Goal: Transaction & Acquisition: Book appointment/travel/reservation

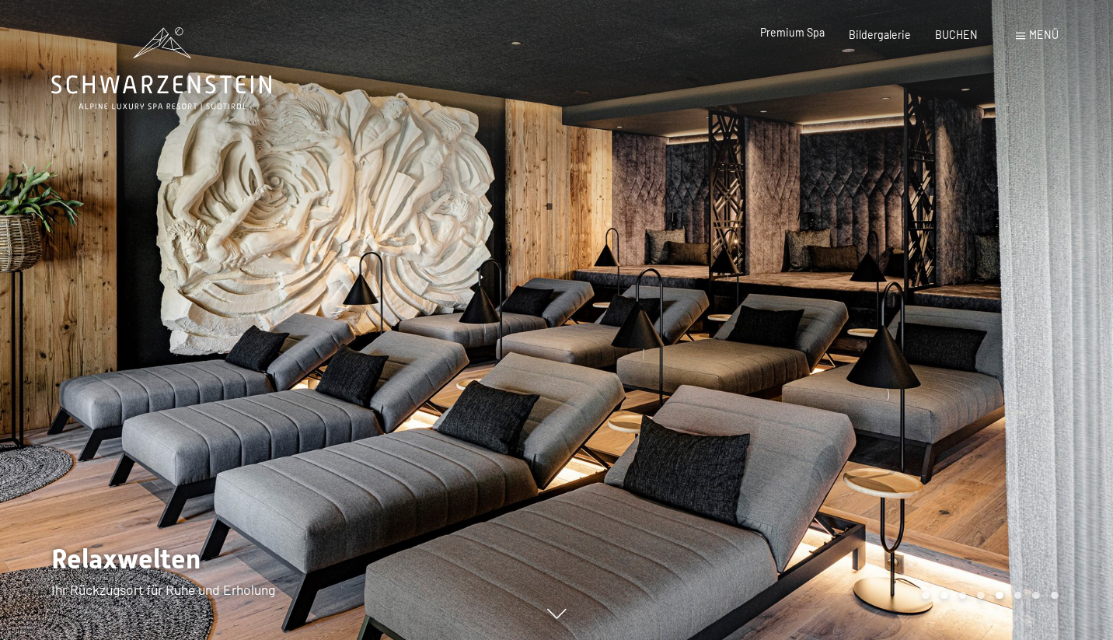
click at [806, 35] on span "Premium Spa" at bounding box center [792, 32] width 65 height 13
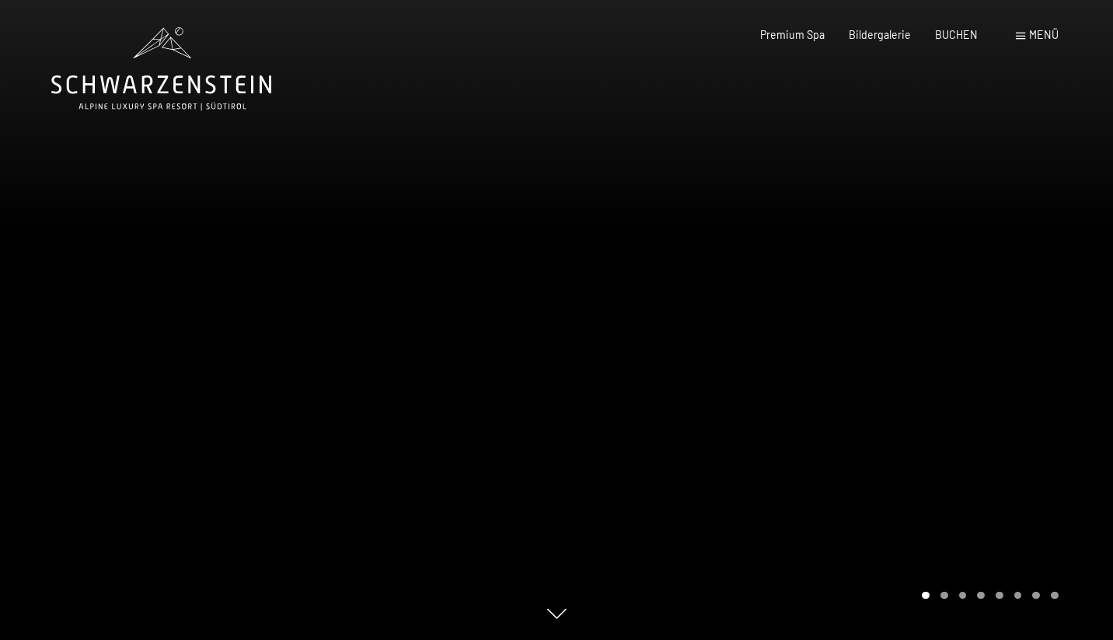
click at [574, 330] on div at bounding box center [834, 320] width 556 height 640
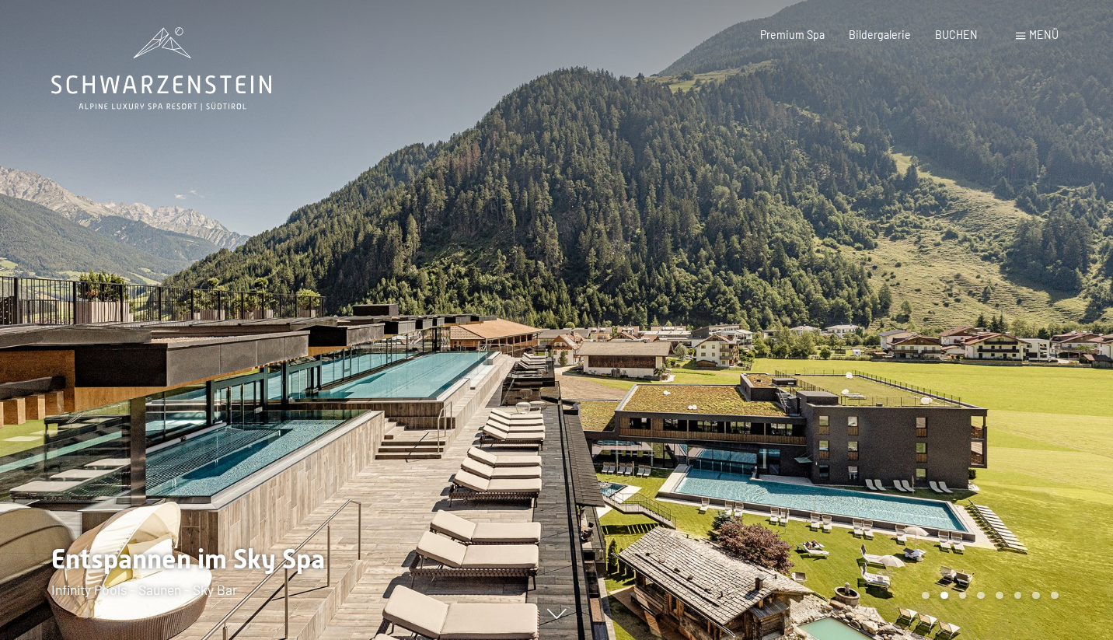
click at [574, 330] on div at bounding box center [834, 320] width 556 height 640
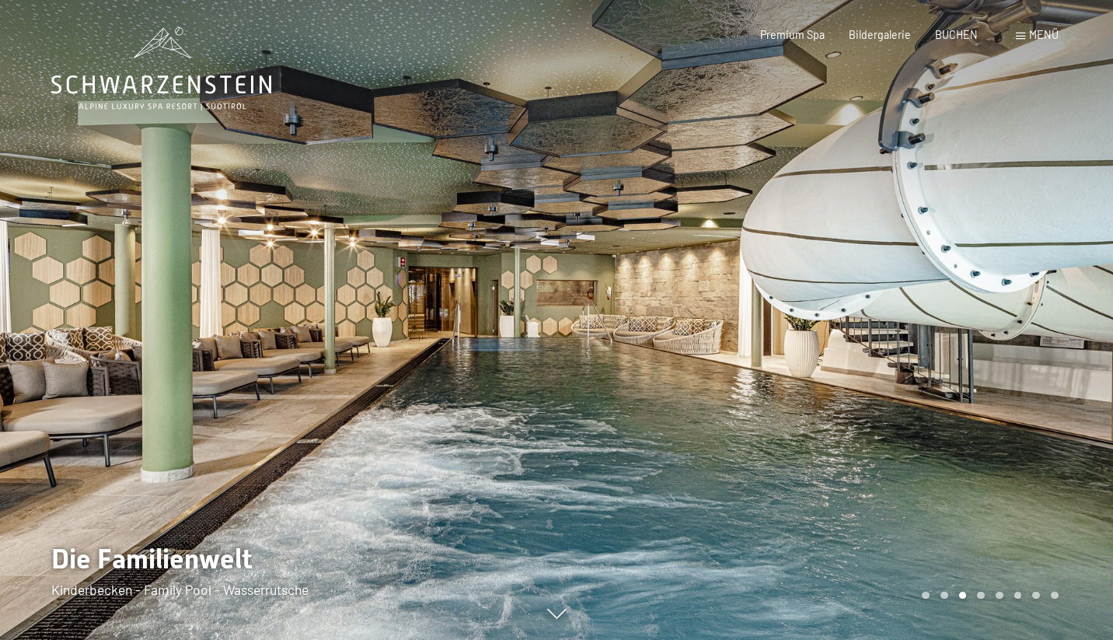
click at [574, 329] on div at bounding box center [834, 320] width 556 height 640
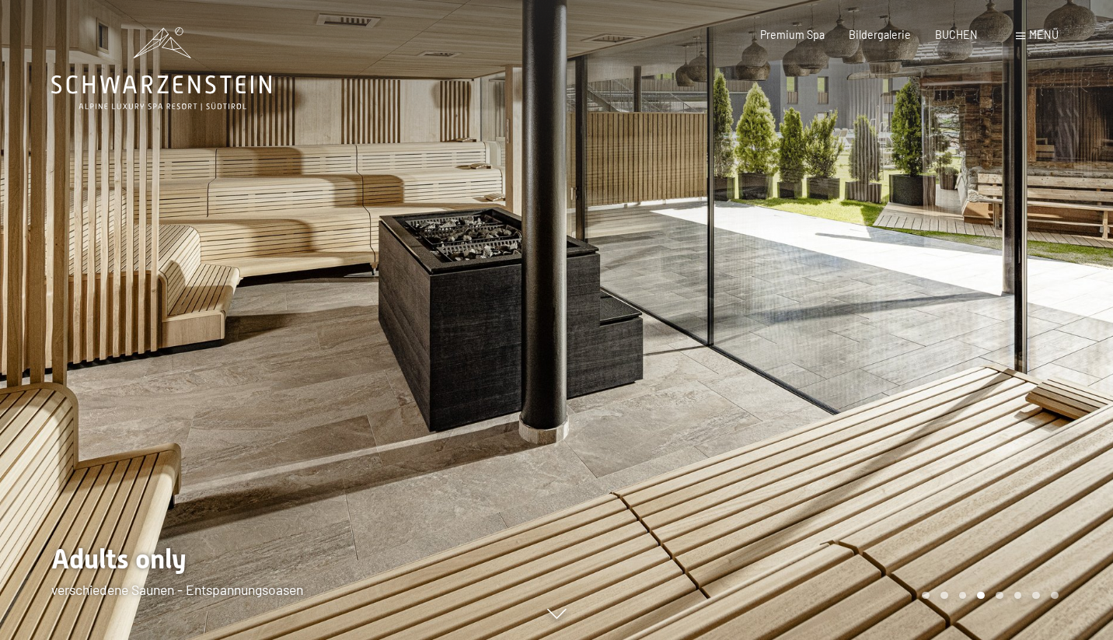
click at [574, 329] on div at bounding box center [834, 320] width 556 height 640
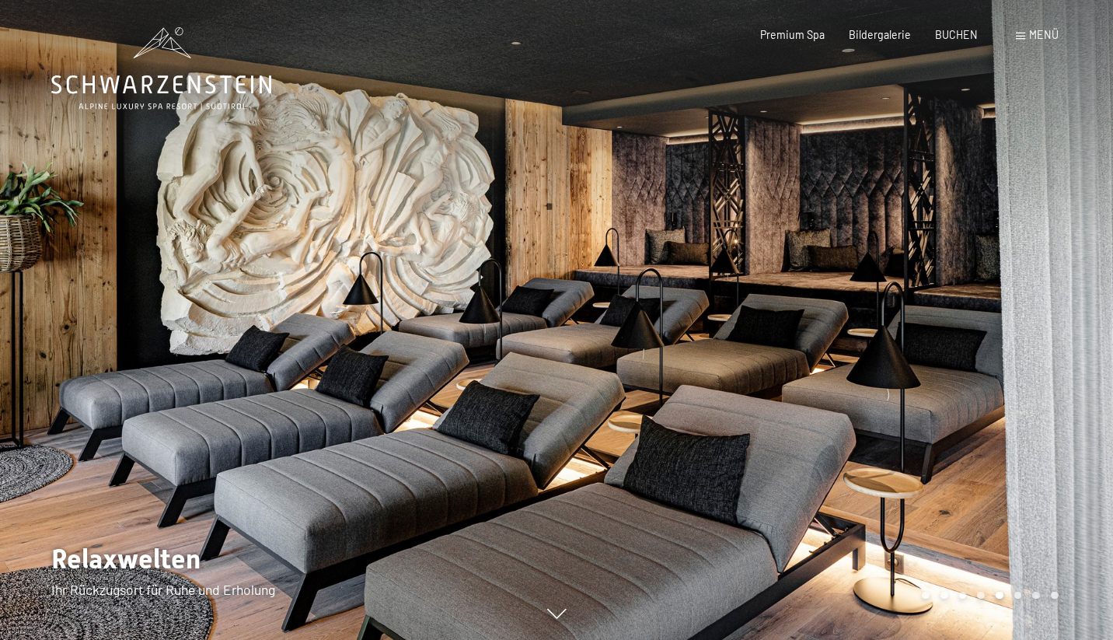
click at [574, 329] on div at bounding box center [834, 320] width 556 height 640
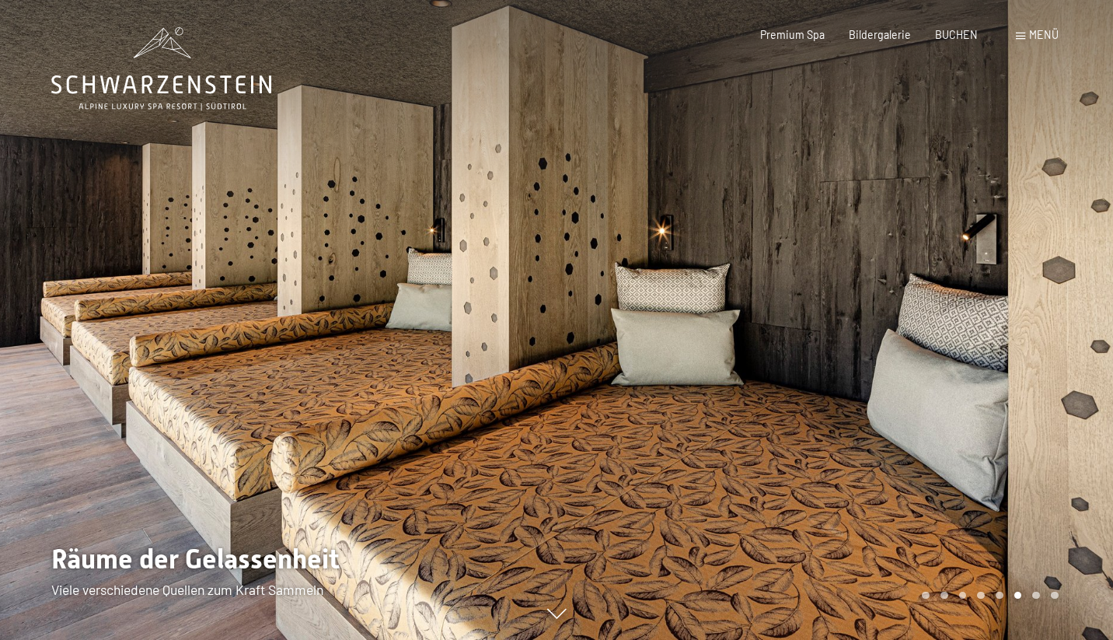
click at [574, 329] on div at bounding box center [834, 320] width 556 height 640
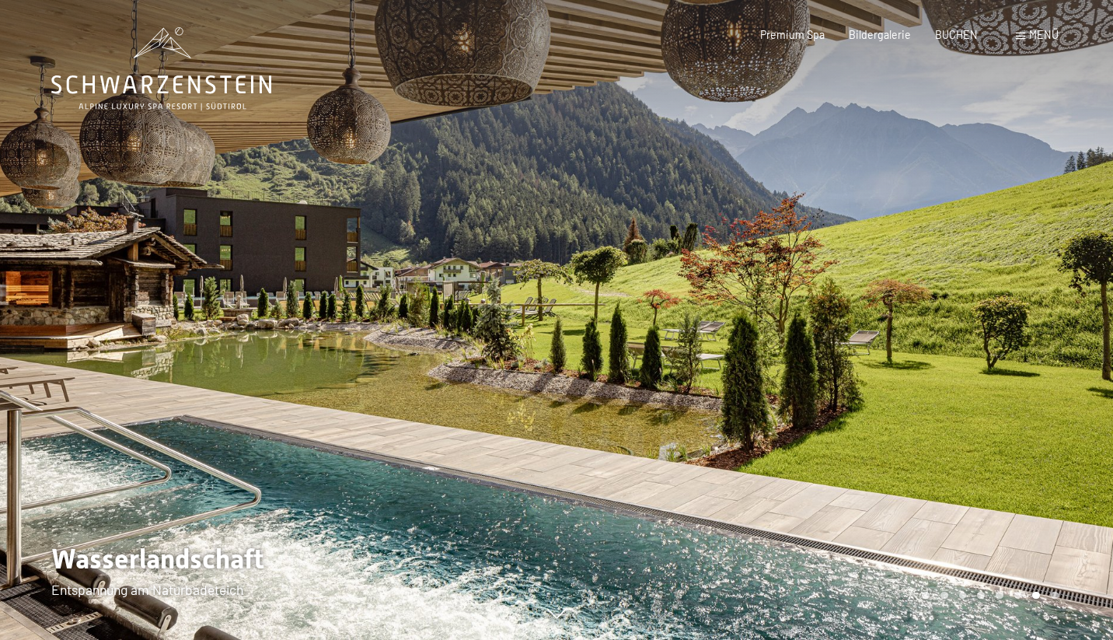
click at [574, 329] on div at bounding box center [834, 320] width 556 height 640
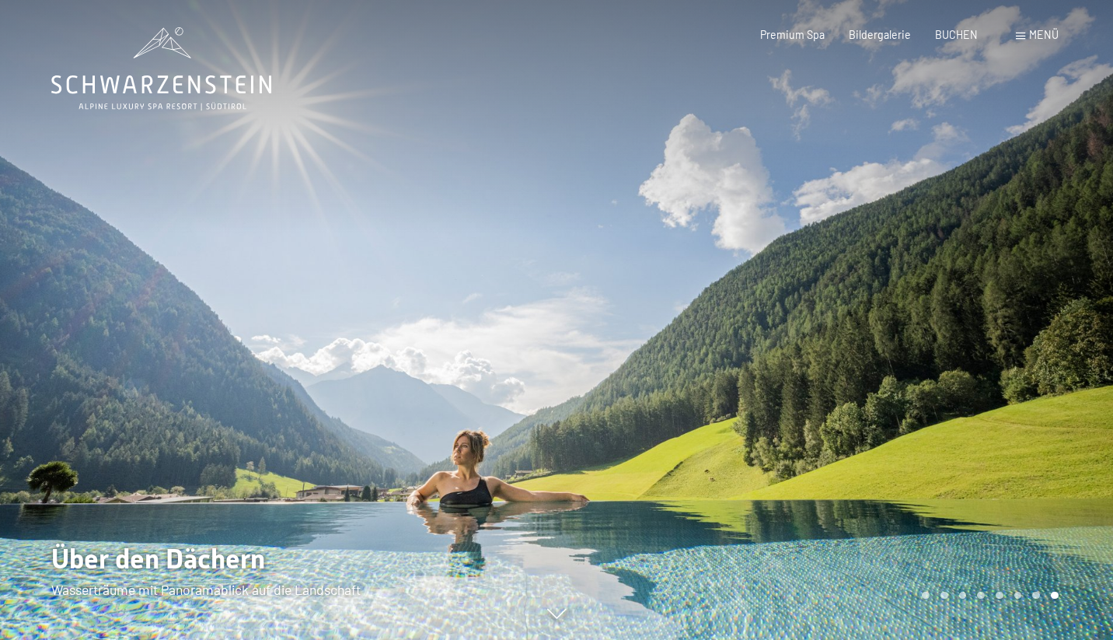
click at [574, 329] on div at bounding box center [834, 320] width 556 height 640
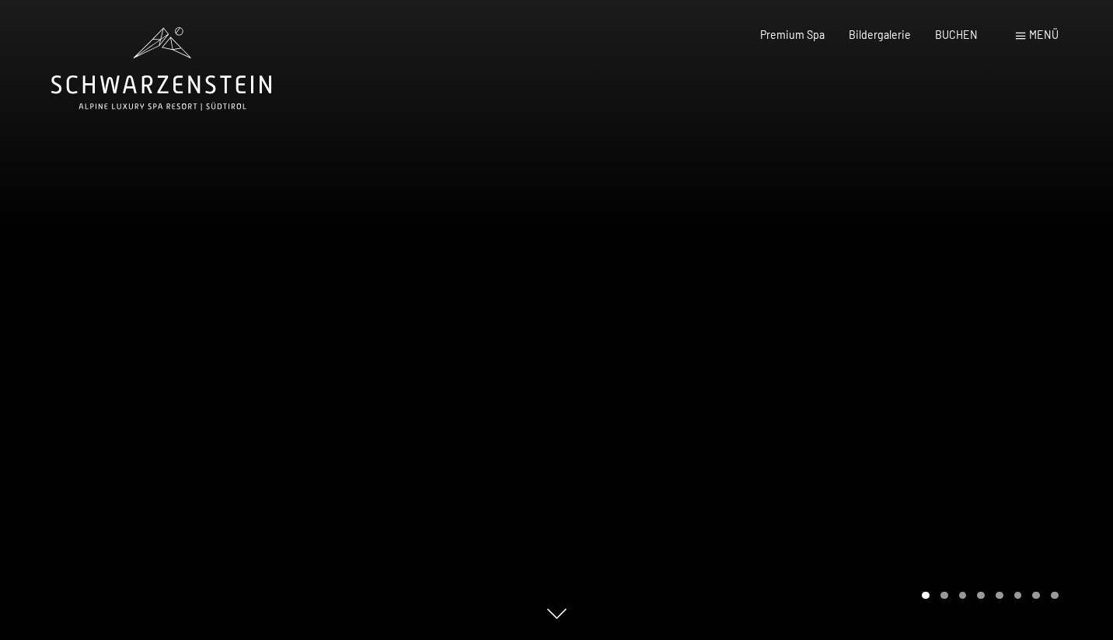
click at [574, 329] on div at bounding box center [834, 320] width 556 height 640
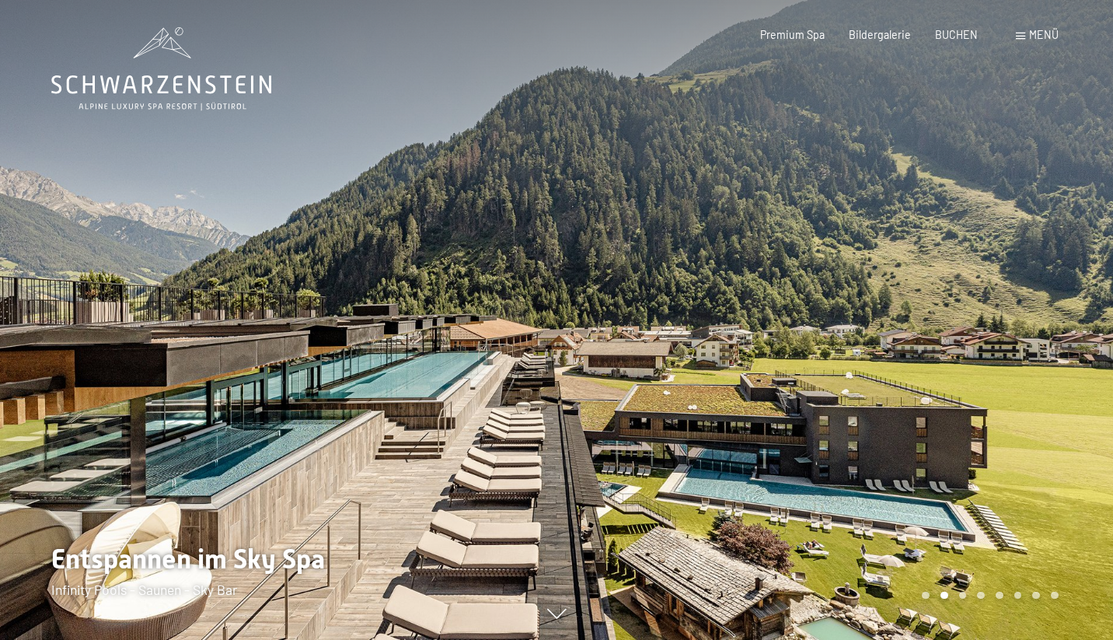
click at [574, 331] on div at bounding box center [834, 320] width 556 height 640
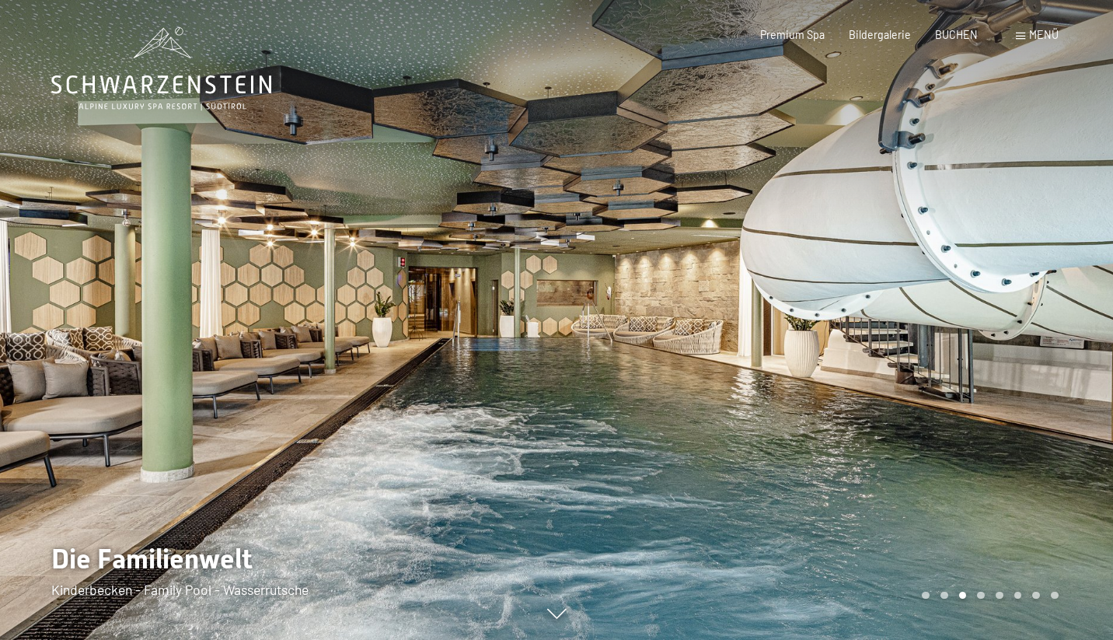
click at [574, 331] on div at bounding box center [834, 320] width 556 height 640
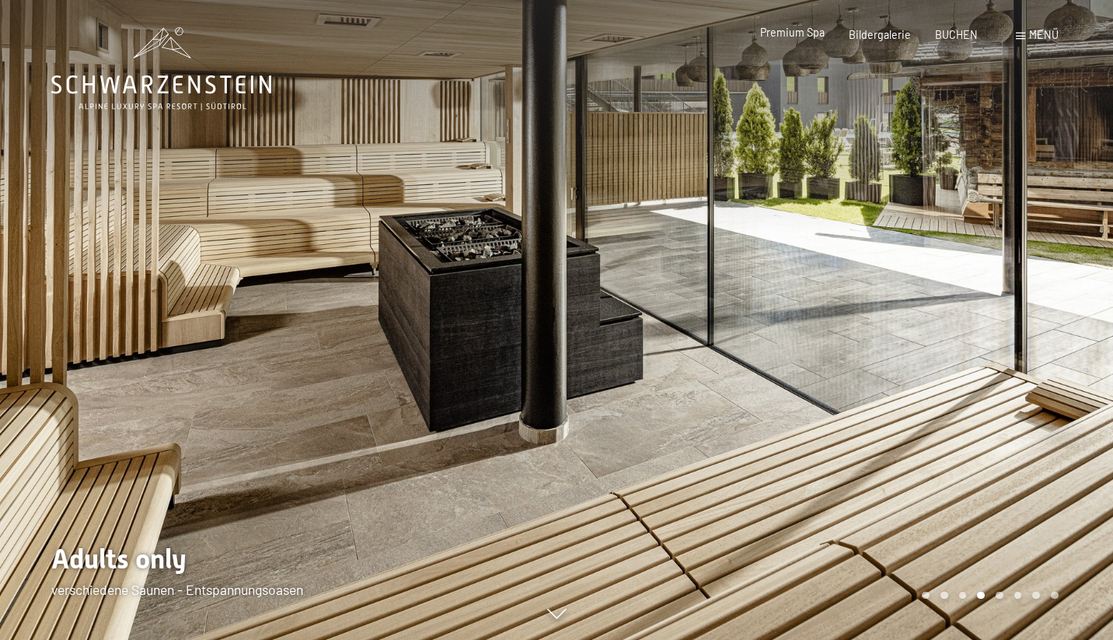
click at [807, 33] on span "Premium Spa" at bounding box center [792, 32] width 65 height 13
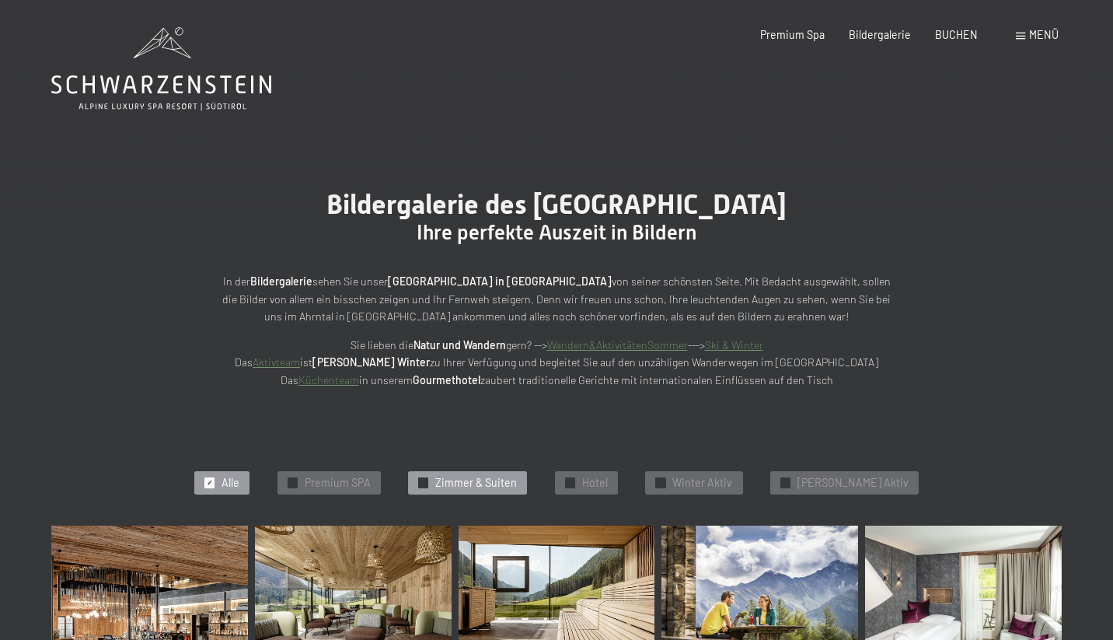
click at [477, 483] on span "Zimmer & Suiten" at bounding box center [476, 483] width 82 height 16
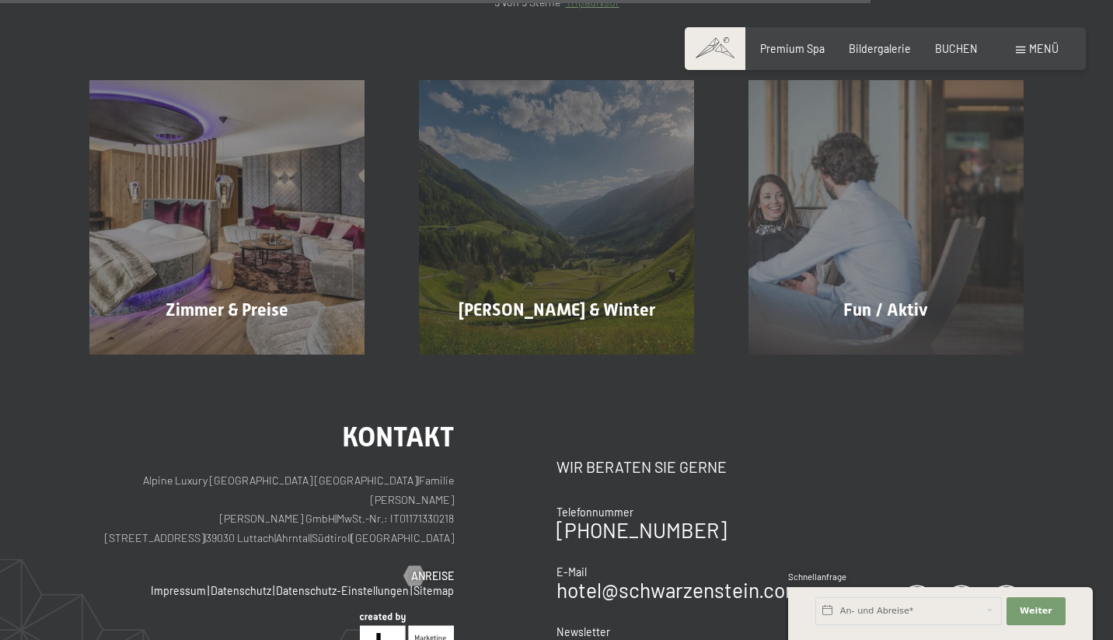
scroll to position [1296, 0]
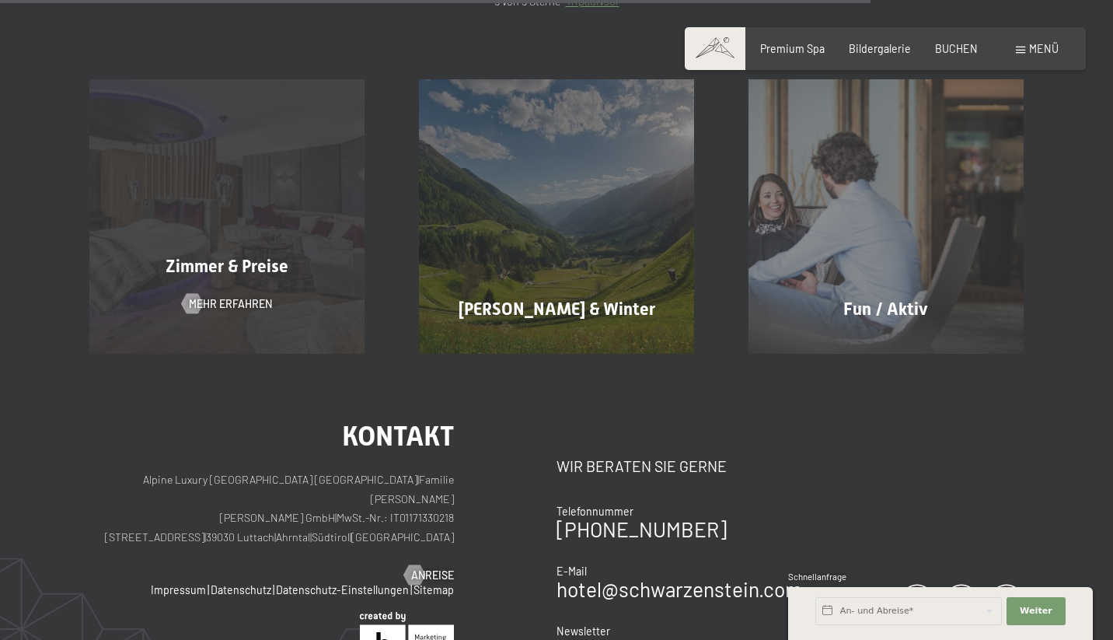
click at [276, 291] on div "Zimmer & Preise Mehr erfahren" at bounding box center [227, 216] width 330 height 274
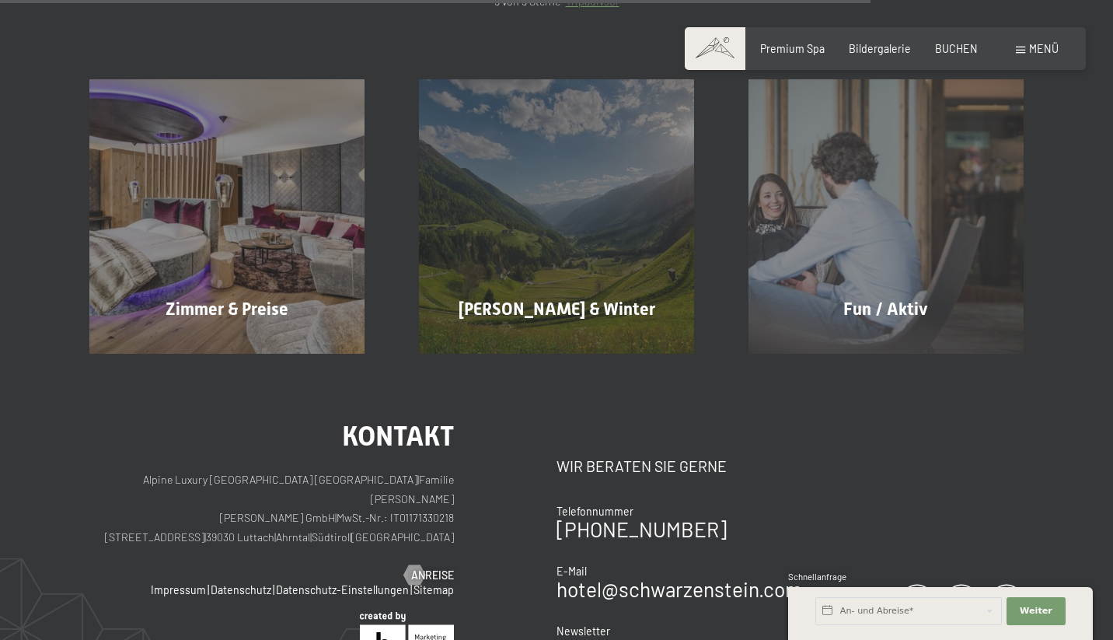
scroll to position [0, 0]
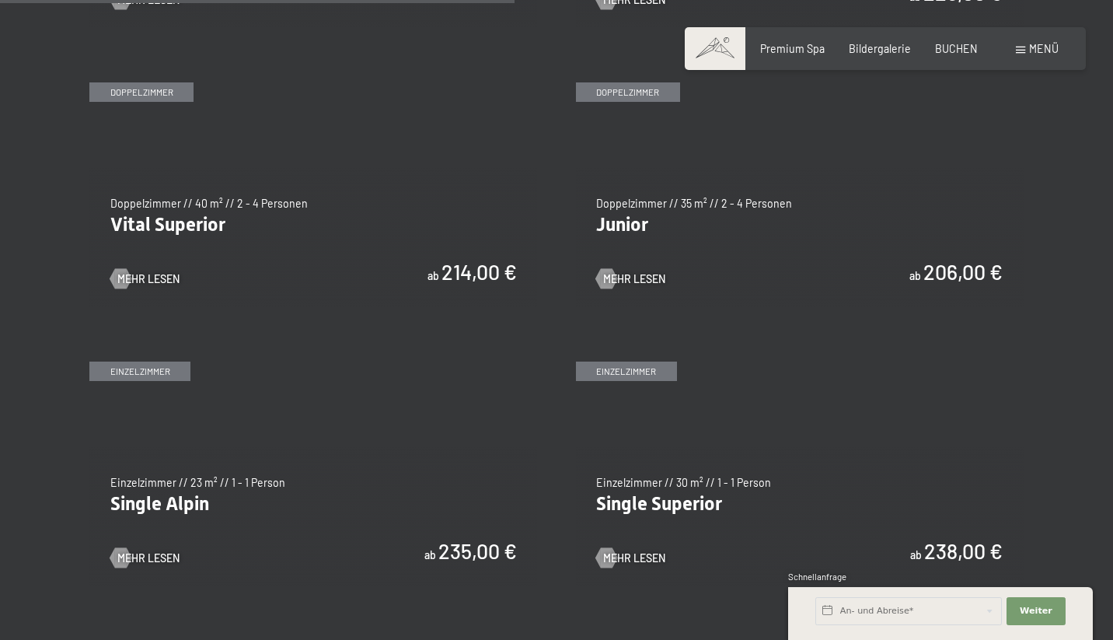
scroll to position [1976, 0]
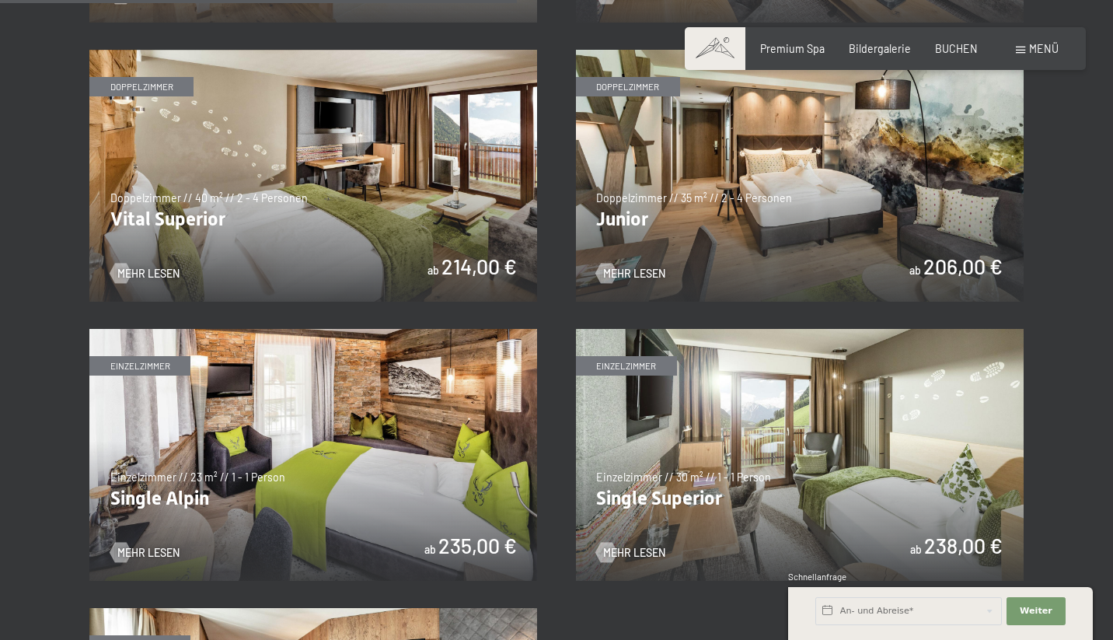
click at [818, 246] on img at bounding box center [800, 176] width 448 height 252
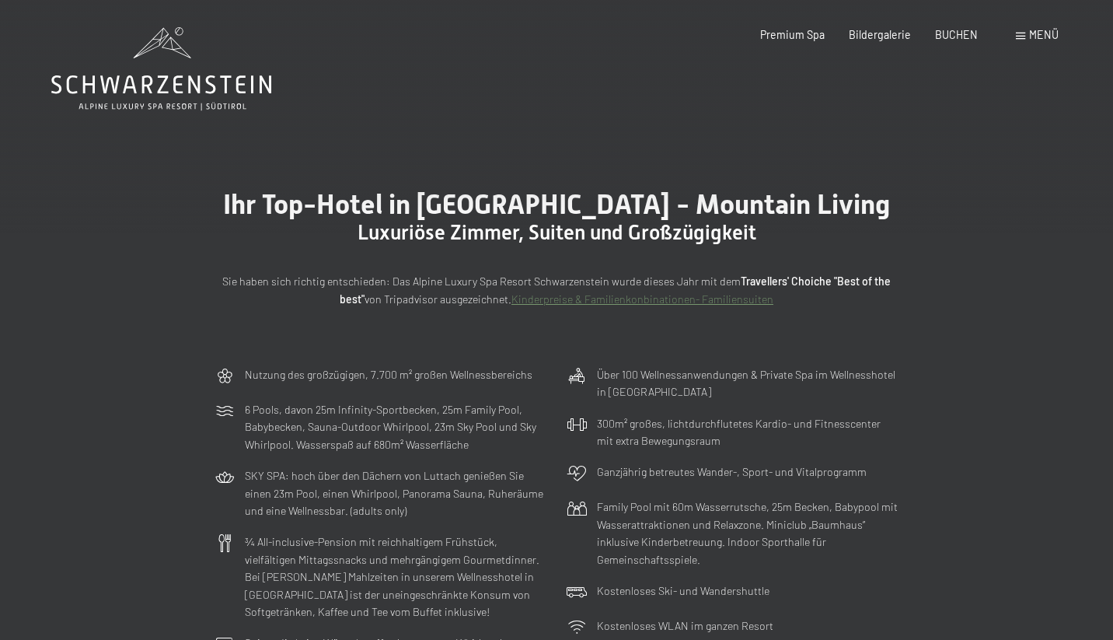
scroll to position [0, 0]
click at [882, 31] on span "Bildergalerie" at bounding box center [880, 32] width 62 height 13
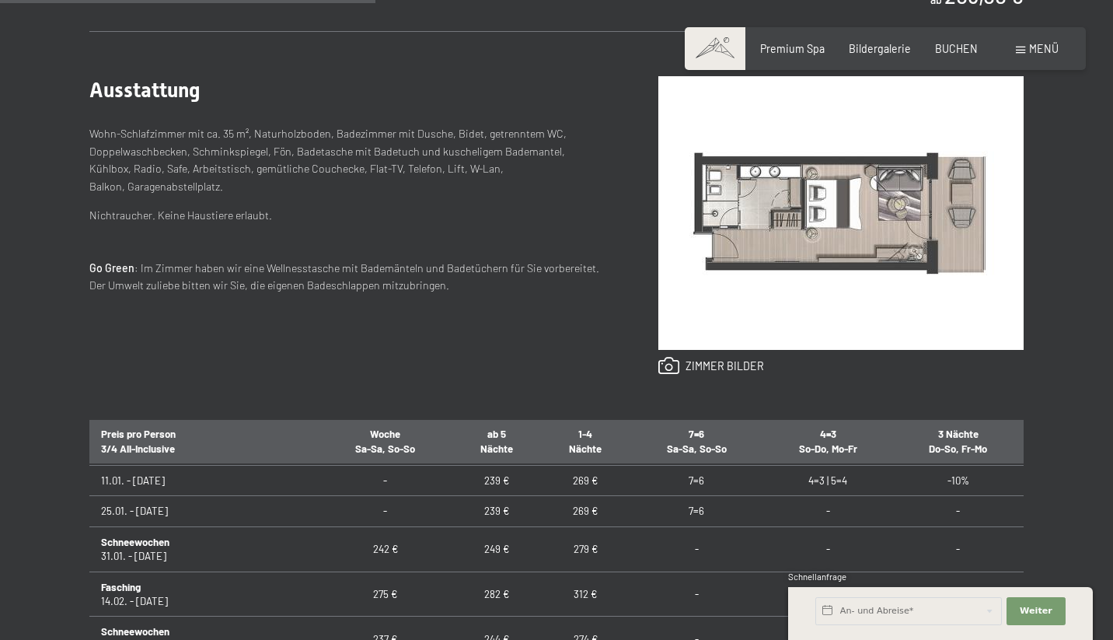
scroll to position [484, 0]
click at [327, 542] on td "242 €" at bounding box center [385, 550] width 133 height 45
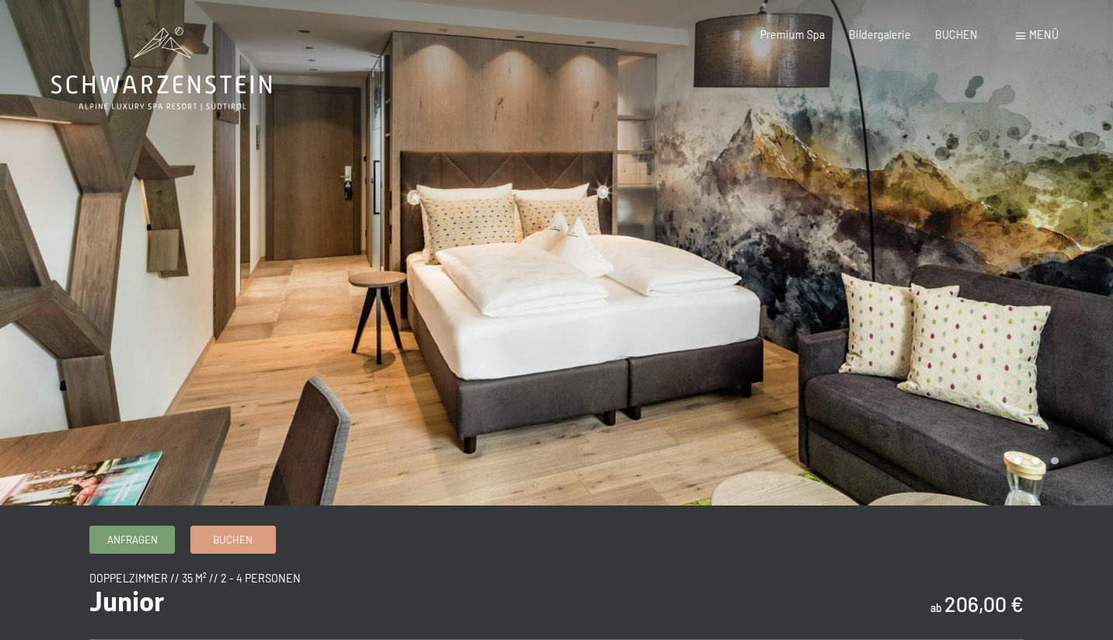
scroll to position [0, 0]
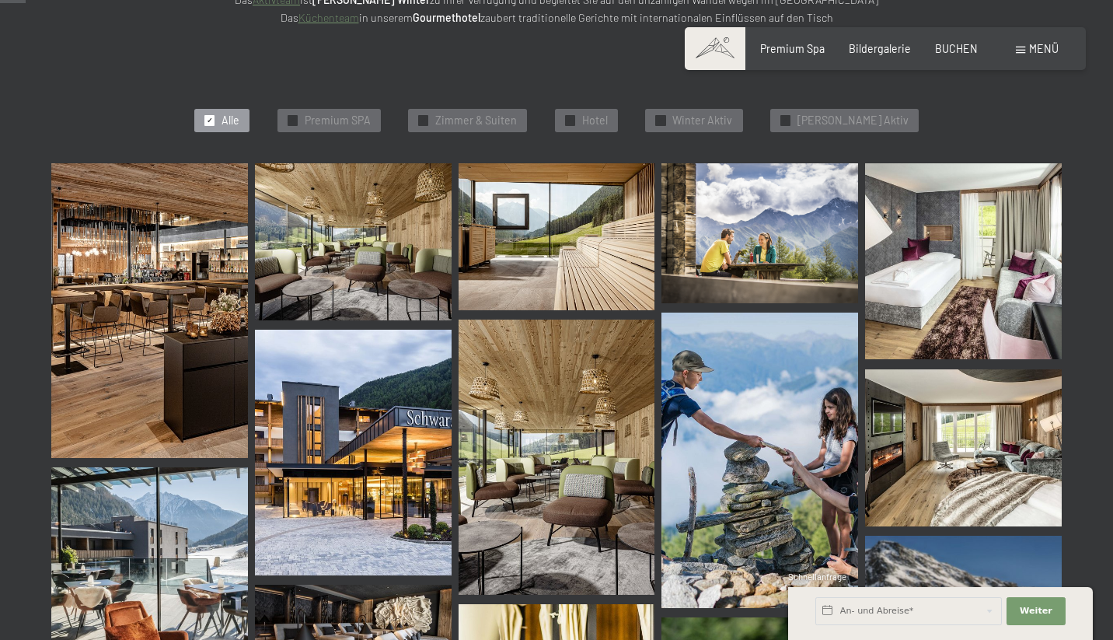
scroll to position [364, 0]
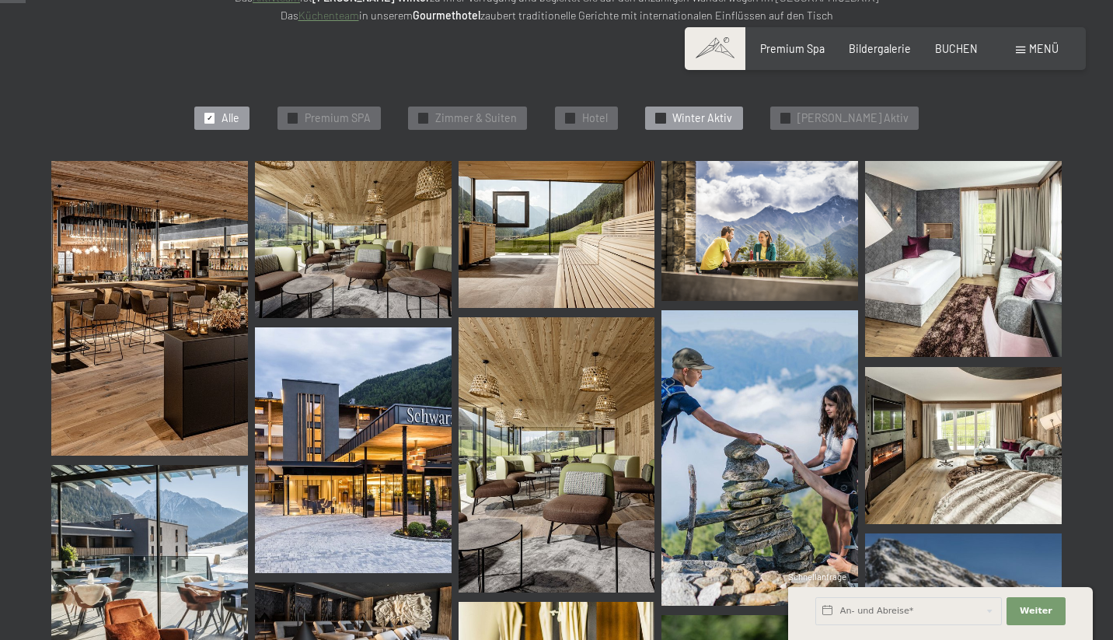
click at [723, 121] on span "Winter Aktiv" at bounding box center [702, 118] width 60 height 16
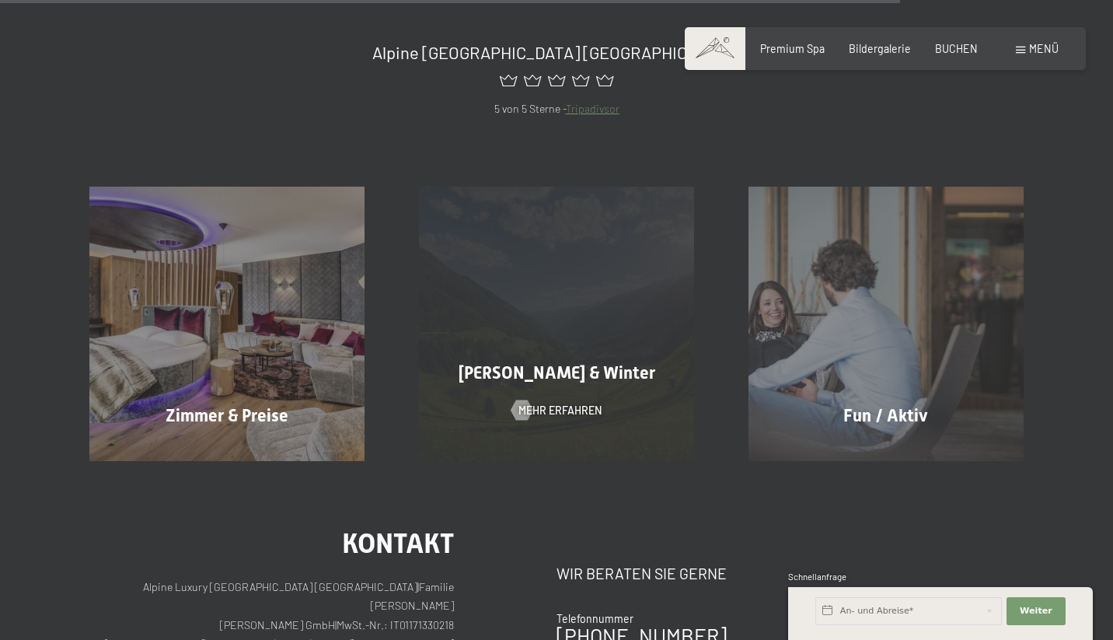
scroll to position [1978, 0]
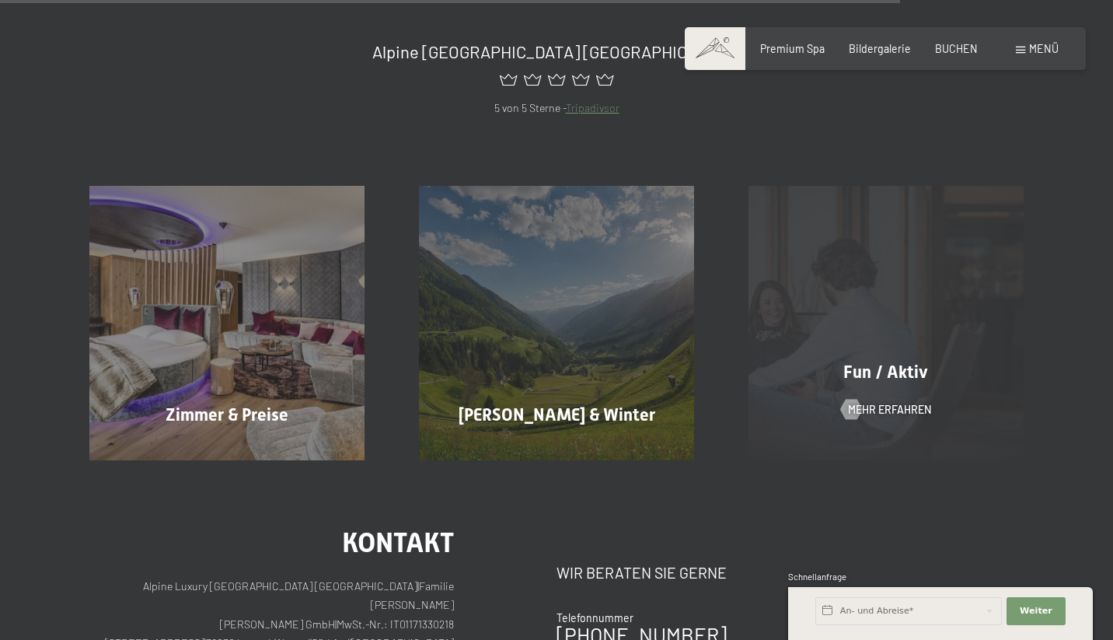
click at [873, 268] on div "Fun / Aktiv Mehr erfahren" at bounding box center [886, 323] width 330 height 274
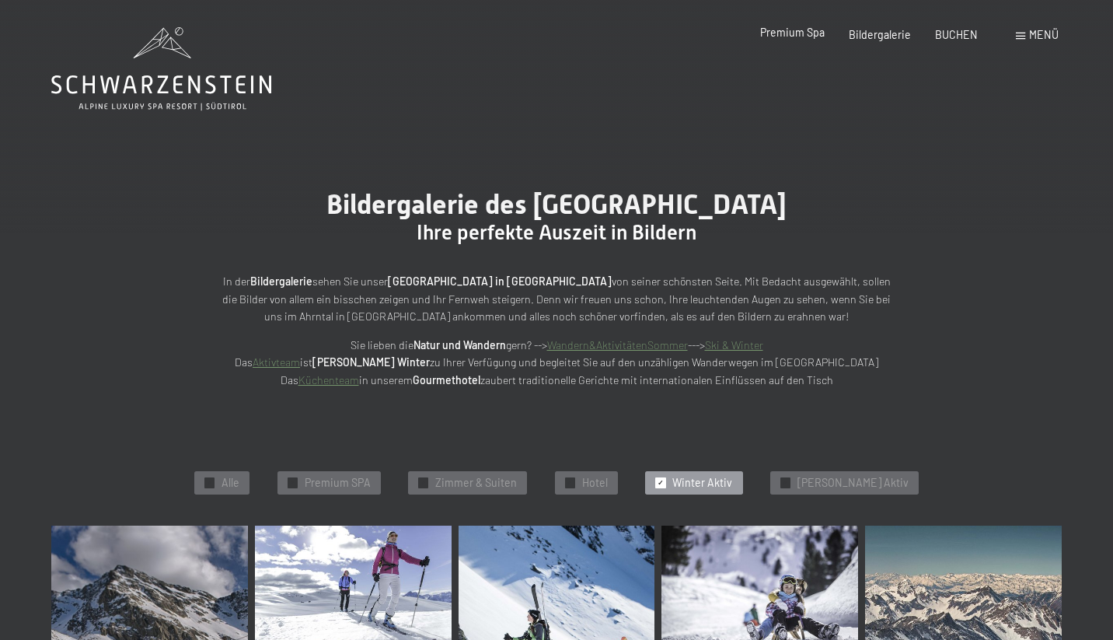
click at [783, 40] on div "Premium Spa Bildergalerie BUCHEN" at bounding box center [857, 35] width 290 height 16
click at [780, 33] on span "Premium Spa" at bounding box center [792, 32] width 65 height 13
